Goal: Use online tool/utility: Utilize a website feature to perform a specific function

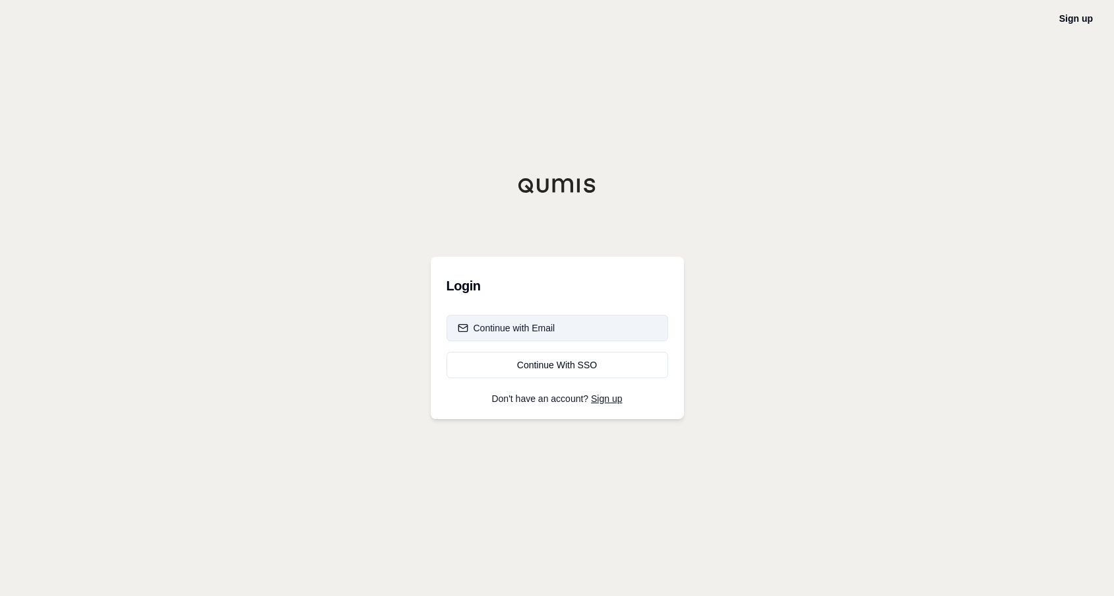
click at [516, 330] on div "Continue with Email" at bounding box center [507, 327] width 98 height 13
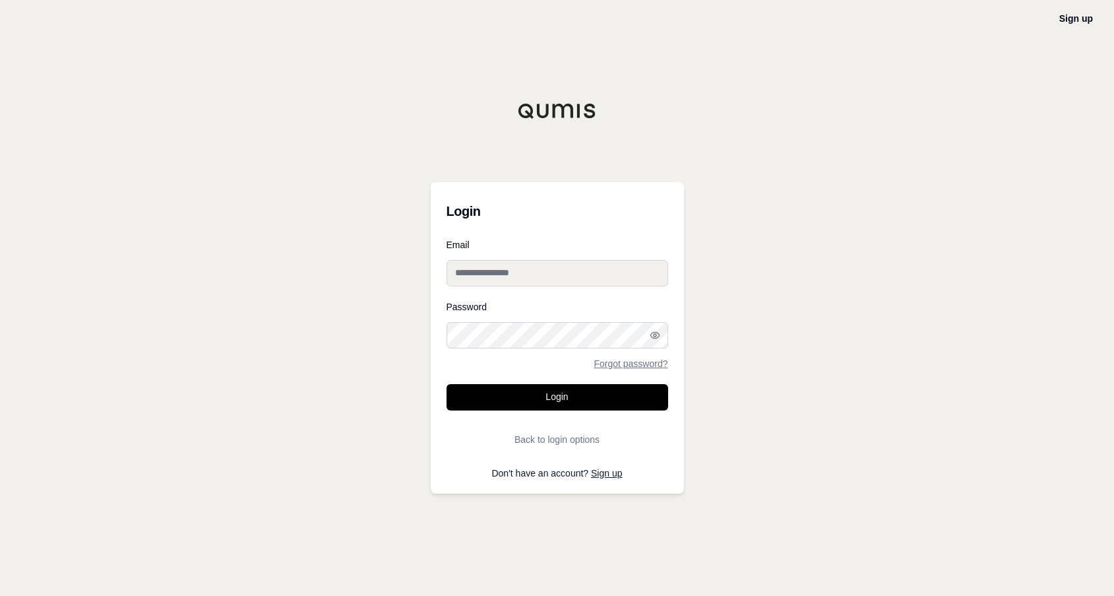
type input "**********"
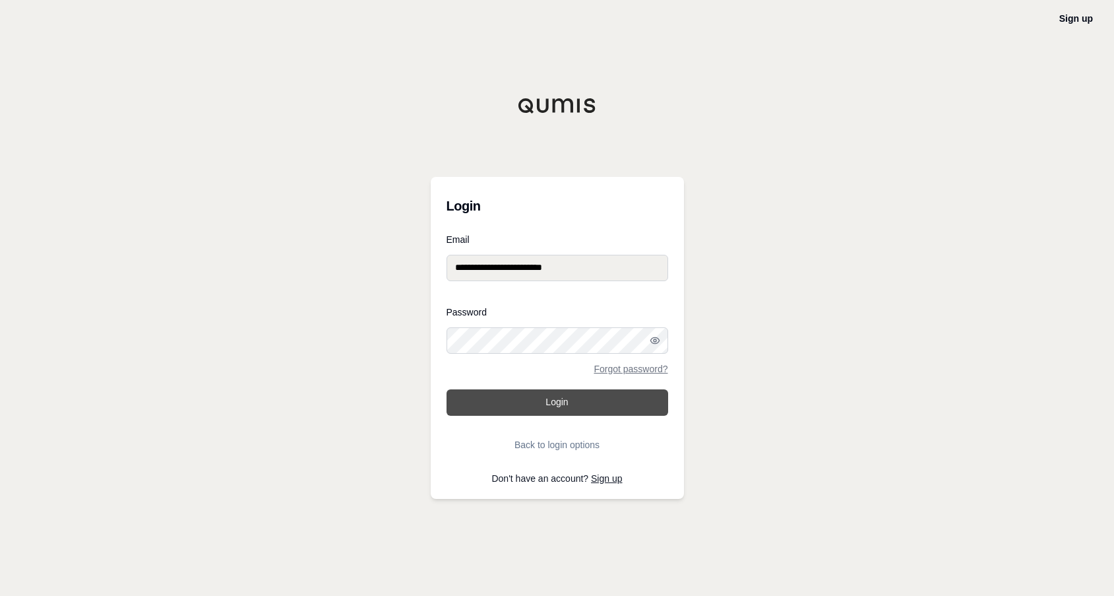
click at [524, 402] on button "Login" at bounding box center [558, 402] width 222 height 26
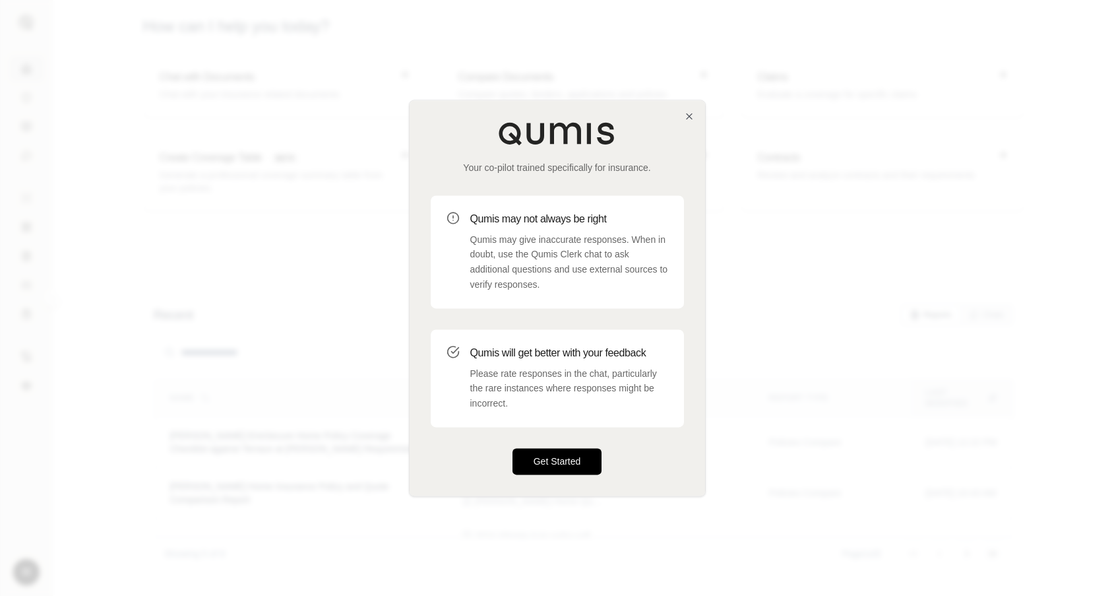
click at [550, 460] on button "Get Started" at bounding box center [557, 461] width 90 height 26
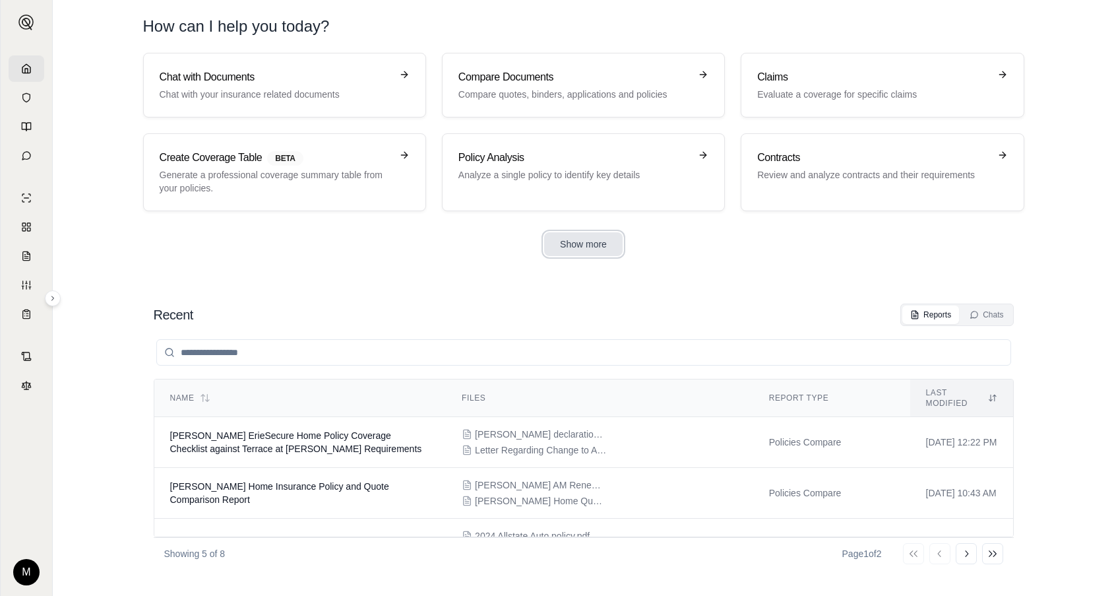
click at [590, 237] on button "Show more" at bounding box center [583, 244] width 78 height 24
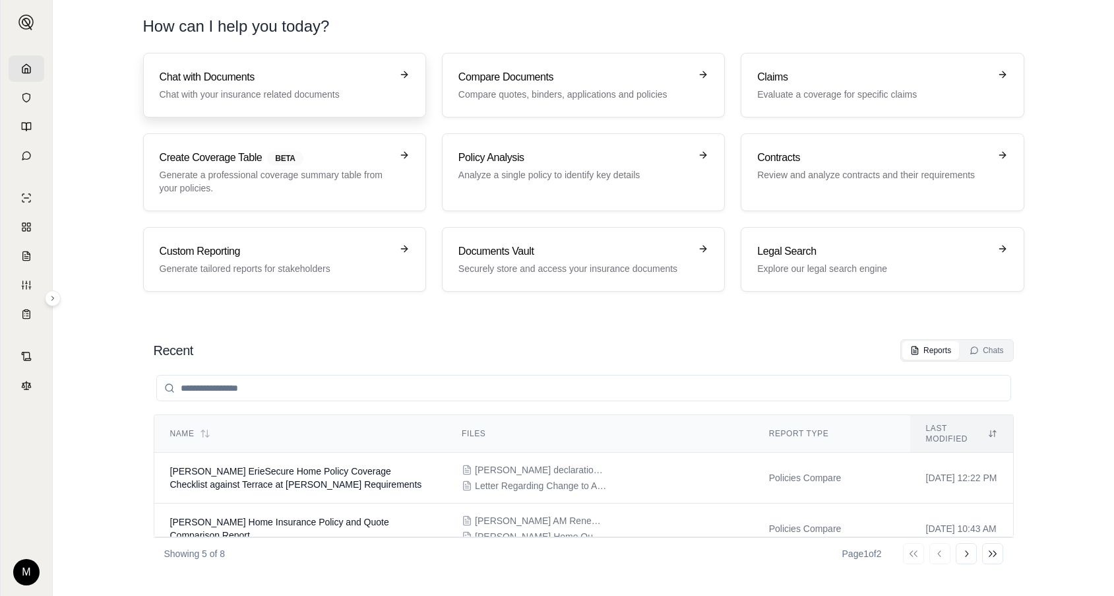
click at [238, 92] on p "Chat with your insurance related documents" at bounding box center [275, 94] width 231 height 13
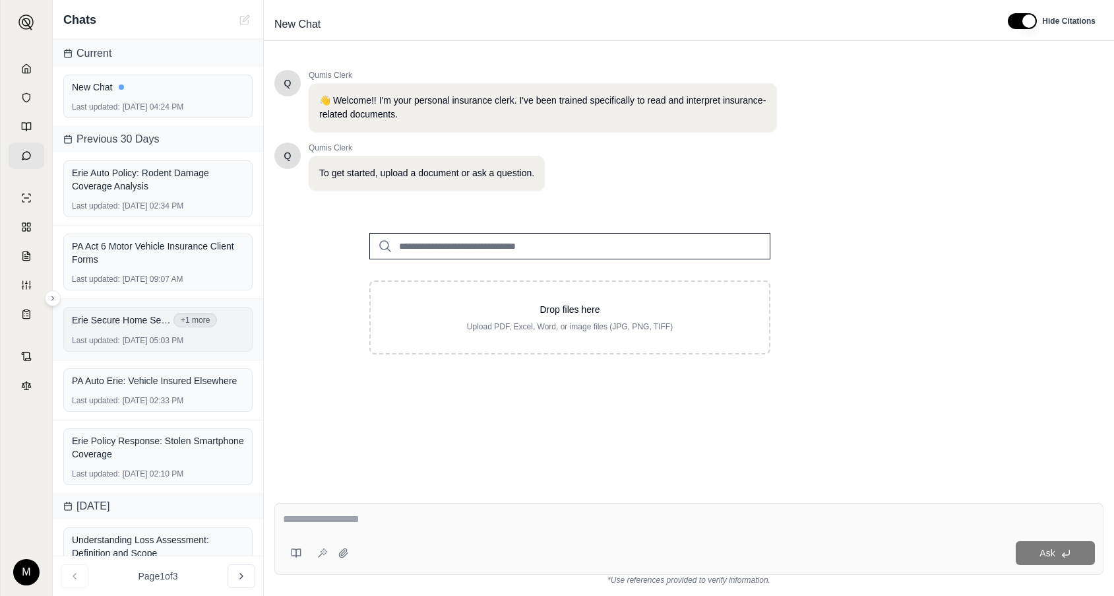
click at [137, 332] on div "Erie Secure Home Select Bundle with sewer or drain.pdf +1 more Last updated: [D…" at bounding box center [157, 329] width 189 height 45
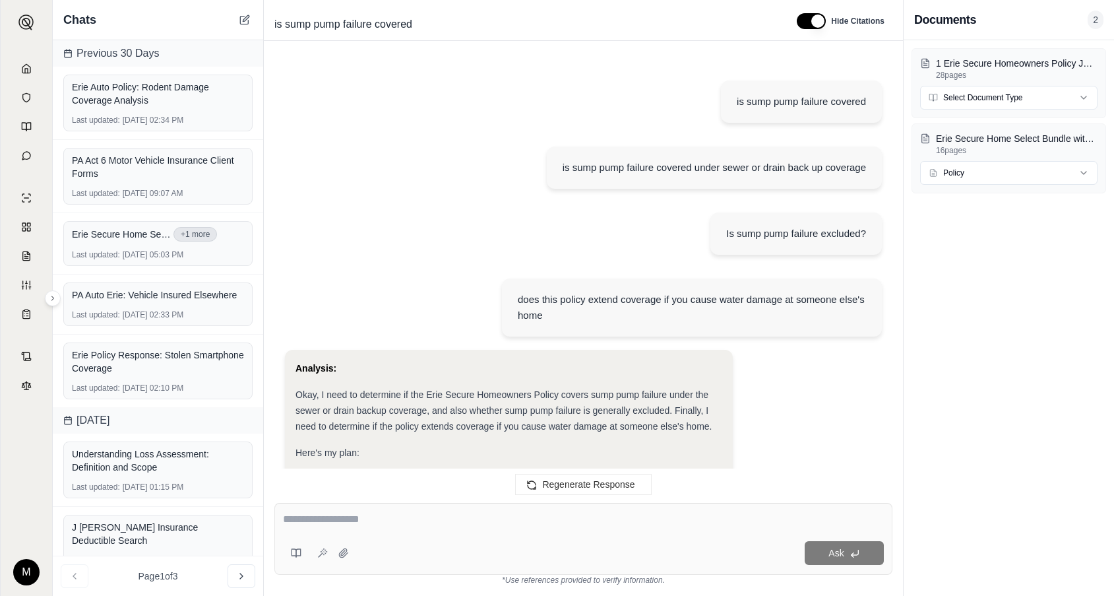
scroll to position [9257, 0]
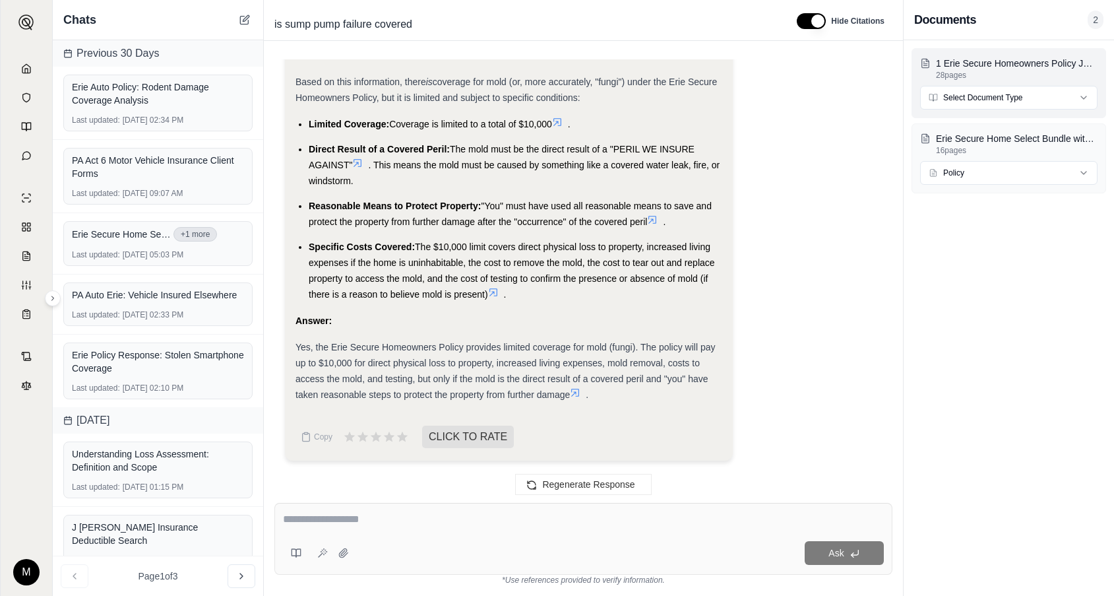
click at [980, 96] on html "M Chats Previous 30 Days Erie Auto Policy: Rodent Damage Coverage Analysis Last…" at bounding box center [557, 298] width 1114 height 596
click at [340, 526] on textarea at bounding box center [583, 519] width 601 height 16
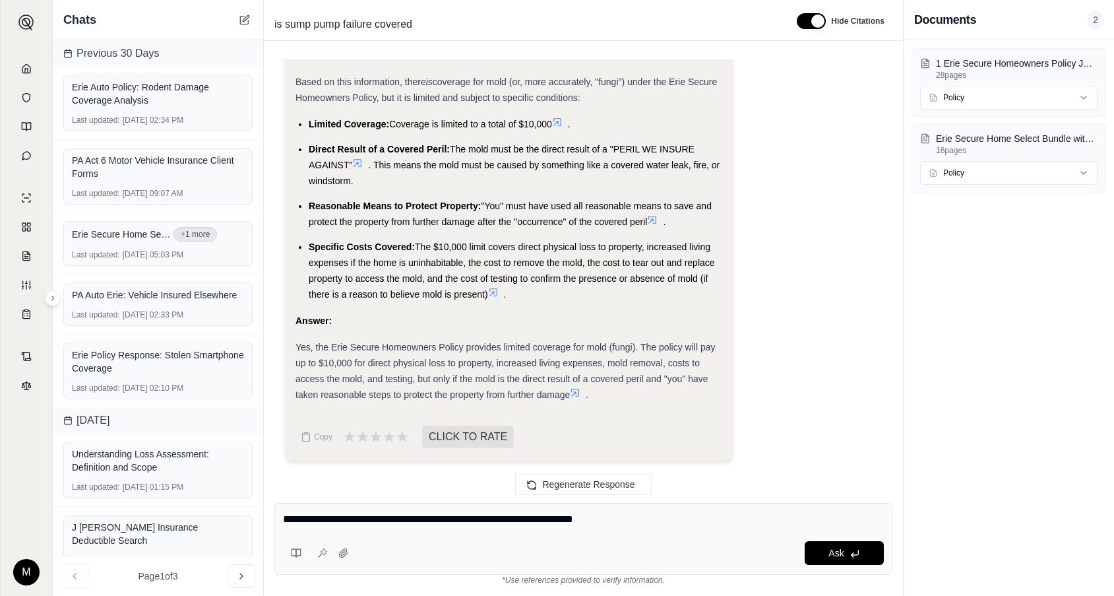
type textarea "**********"
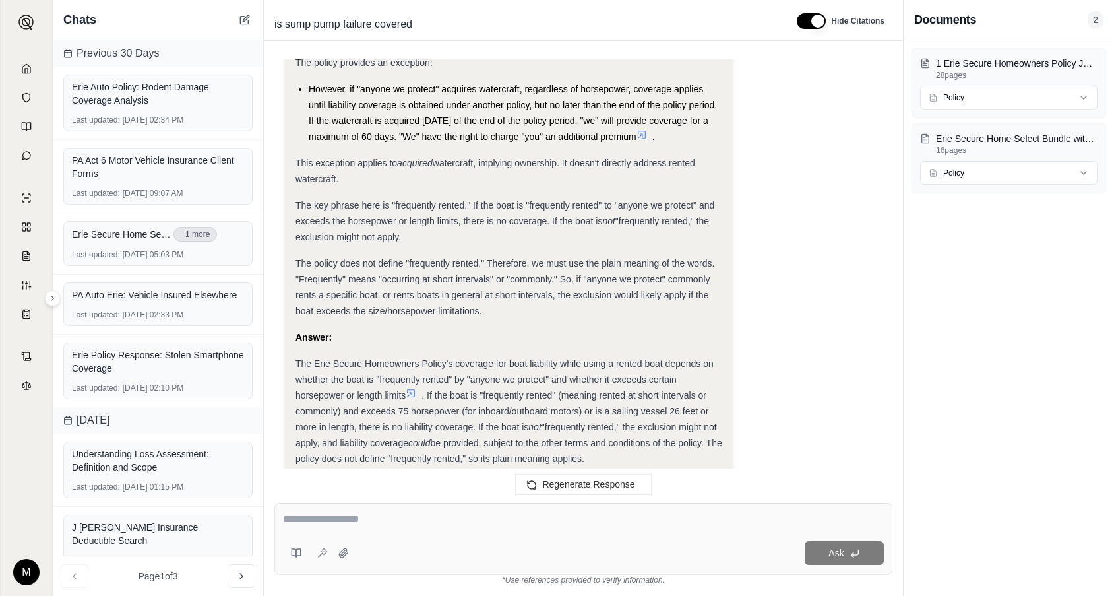
scroll to position [10296, 0]
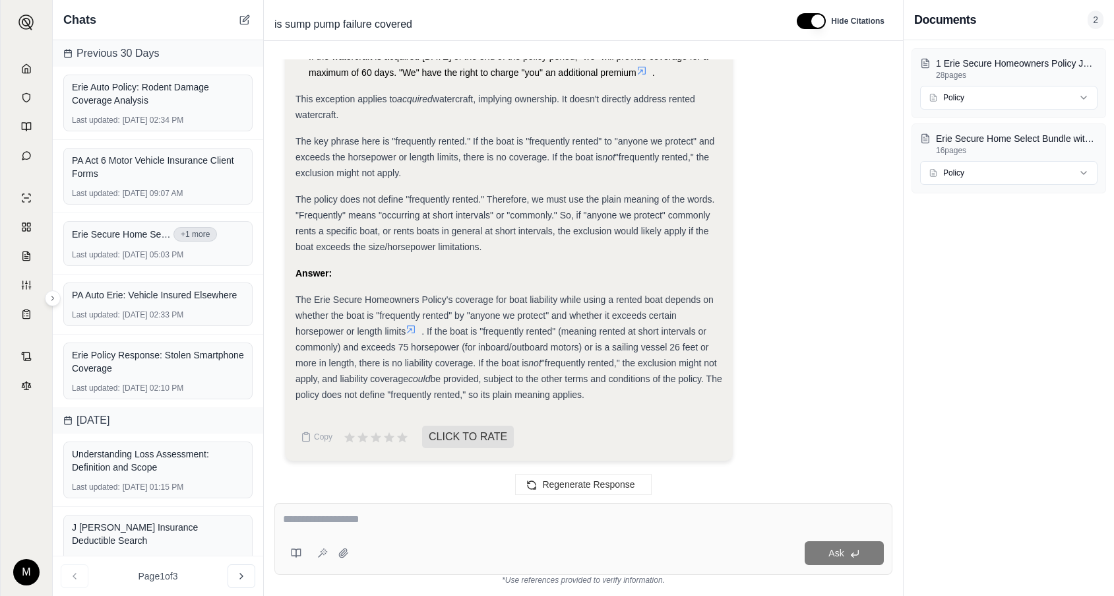
click at [957, 333] on div "1 Erie Secure Homeowners Policy Jacket PA [DATE] 1.pdf 28 pages Policy Erie Sec…" at bounding box center [1009, 317] width 210 height 555
